Goal: Information Seeking & Learning: Learn about a topic

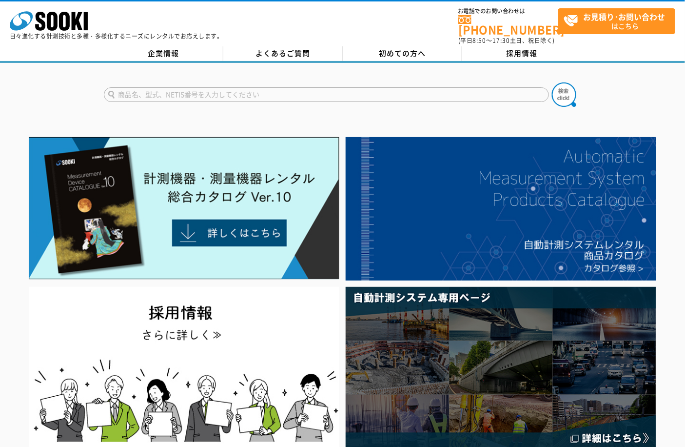
click at [154, 89] on input "text" at bounding box center [326, 94] width 445 height 15
type input "TX"
click at [552, 82] on button at bounding box center [564, 94] width 24 height 24
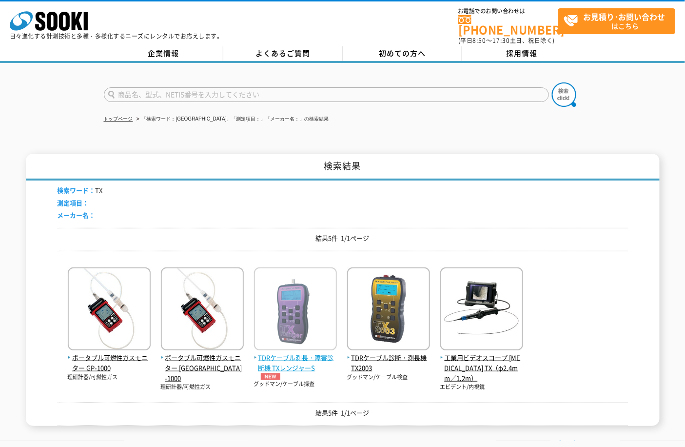
drag, startPoint x: 286, startPoint y: 359, endPoint x: 285, endPoint y: 368, distance: 9.3
click at [285, 358] on span "TDRケーブル測長・障害診断機 TXレンジャーS" at bounding box center [295, 366] width 83 height 27
click at [314, 353] on span "TDRケーブル測長・障害診断機 TXレンジャーS" at bounding box center [295, 366] width 83 height 27
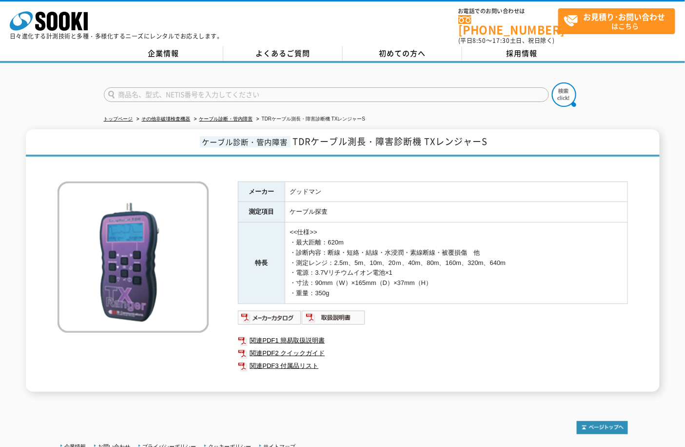
drag, startPoint x: 163, startPoint y: 91, endPoint x: 152, endPoint y: 93, distance: 11.4
click at [161, 91] on input "text" at bounding box center [326, 94] width 445 height 15
type input "709N"
click at [552, 82] on button at bounding box center [564, 94] width 24 height 24
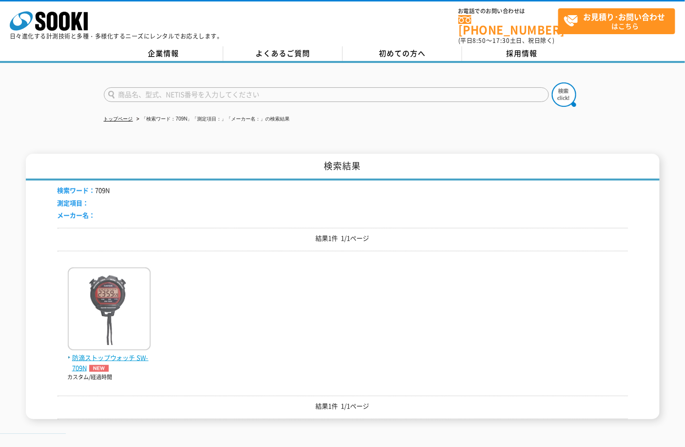
click at [119, 353] on span "防滴ストップウォッチ SW-709N" at bounding box center [109, 363] width 83 height 20
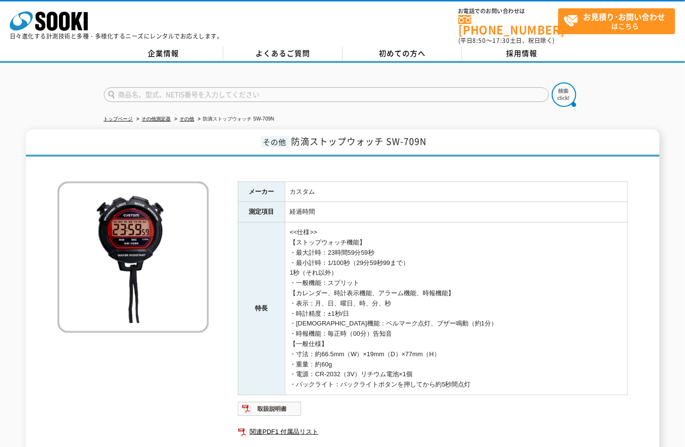
click at [153, 89] on input "text" at bounding box center [326, 94] width 445 height 15
type input "3"
type input "虹色"
click at [552, 82] on button at bounding box center [564, 94] width 24 height 24
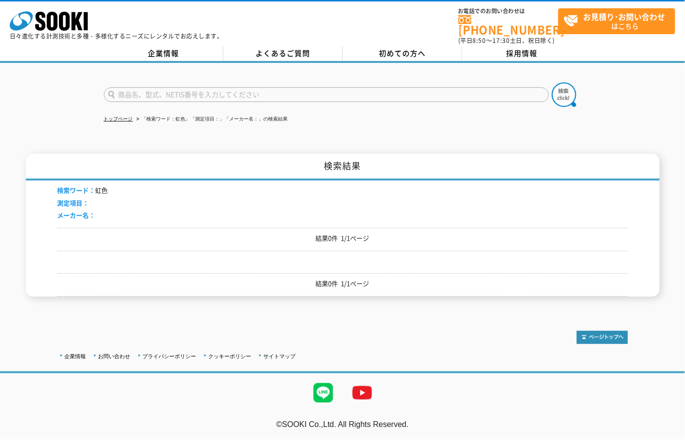
click at [160, 82] on form at bounding box center [343, 95] width 478 height 27
click at [157, 88] on input "text" at bounding box center [326, 94] width 445 height 15
type input "ZAK"
drag, startPoint x: 564, startPoint y: 90, endPoint x: 544, endPoint y: 118, distance: 33.6
click at [564, 90] on img at bounding box center [564, 94] width 24 height 24
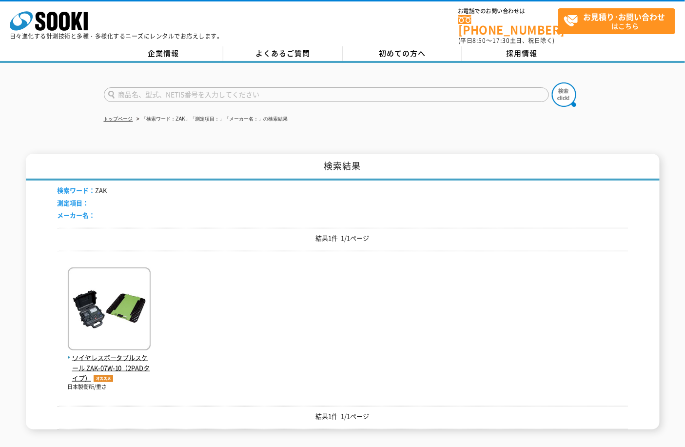
drag, startPoint x: 149, startPoint y: 83, endPoint x: 150, endPoint y: 77, distance: 6.9
click at [148, 87] on input "text" at bounding box center [326, 94] width 445 height 15
type input "PAL"
click at [552, 82] on button at bounding box center [564, 94] width 24 height 24
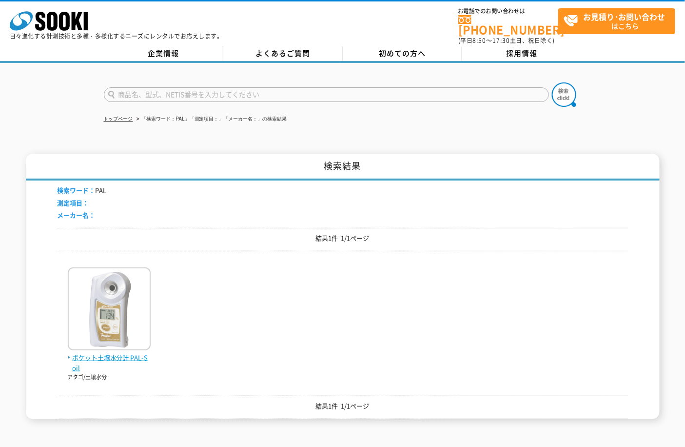
click at [130, 353] on span "ポケット土壌水分計 PAL-Soil" at bounding box center [109, 363] width 83 height 20
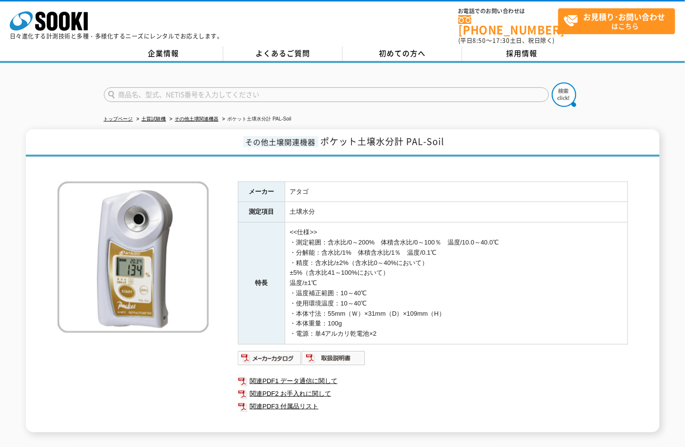
click at [141, 254] on img at bounding box center [133, 256] width 151 height 151
click at [80, 26] on polygon at bounding box center [77, 21] width 11 height 18
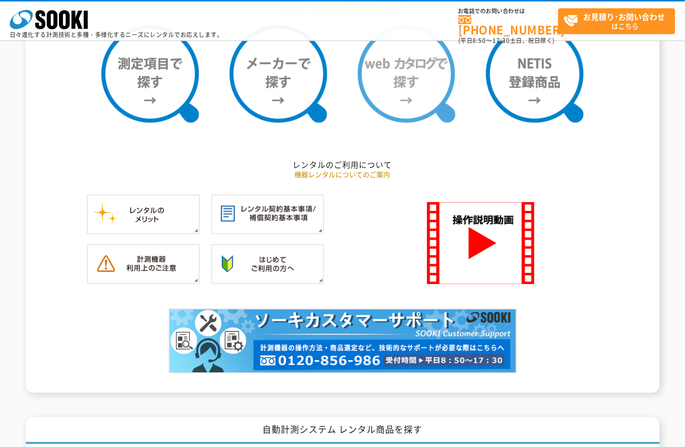
scroll to position [704, 0]
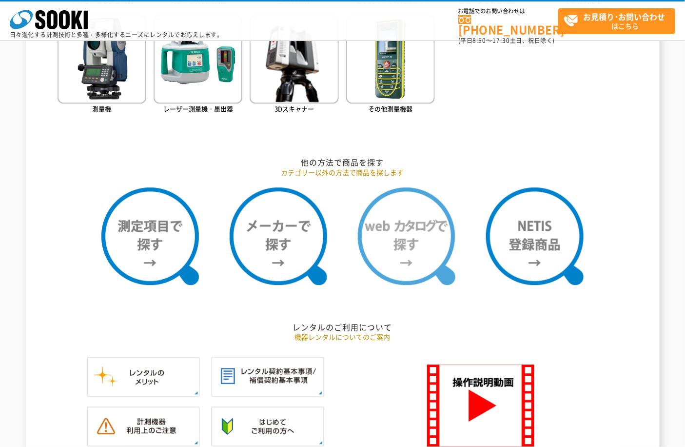
click at [392, 232] on img at bounding box center [407, 236] width 98 height 98
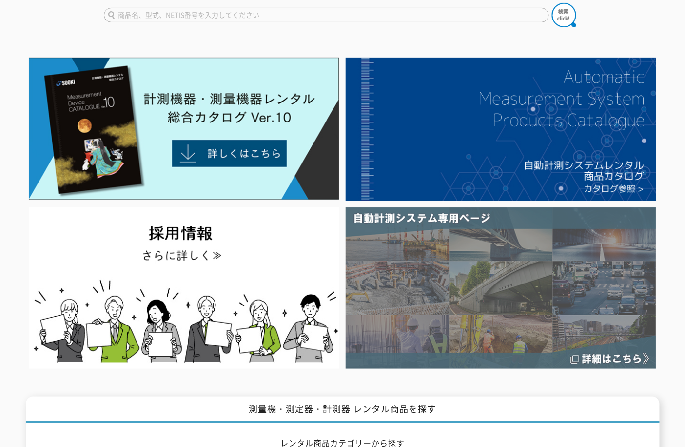
scroll to position [0, 0]
